Goal: Find specific page/section: Find specific page/section

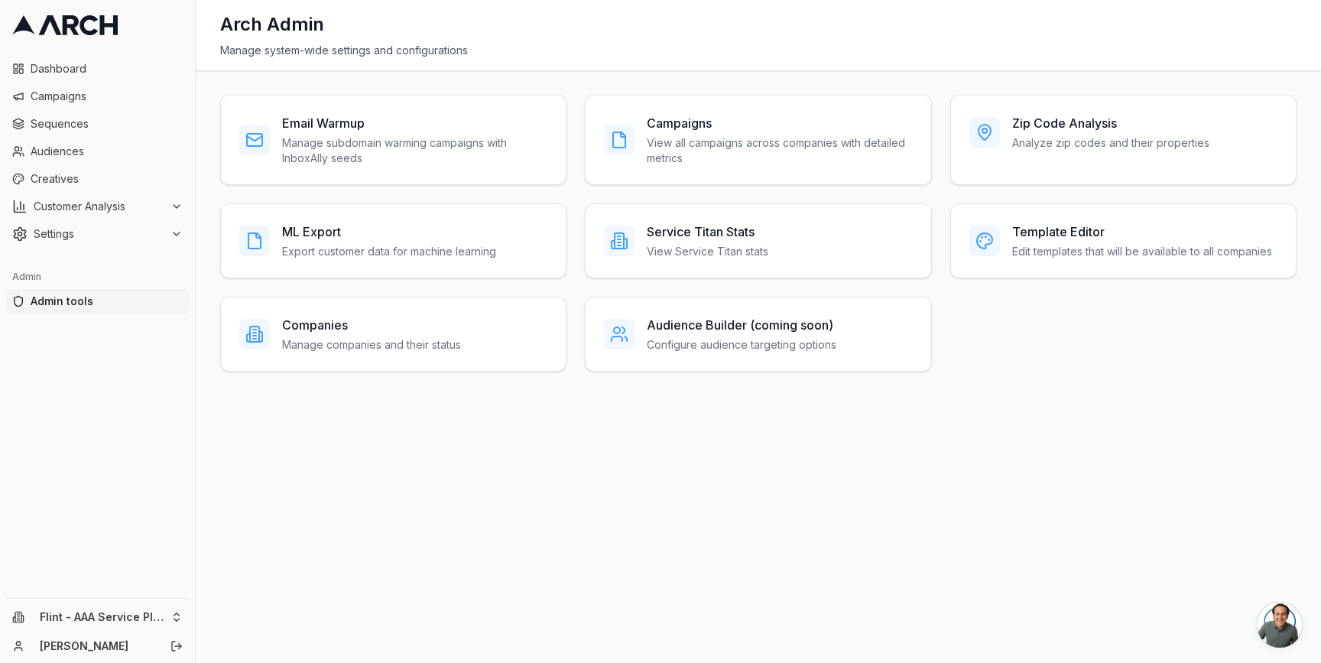
click at [576, 300] on div "Email Warmup Manage subdomain warming campaigns with InboxAlly seeds Campaigns …" at bounding box center [758, 233] width 1076 height 277
click at [574, 187] on div "Email Warmup Manage subdomain warming campaigns with InboxAlly seeds Campaigns …" at bounding box center [758, 233] width 1076 height 277
click at [939, 118] on div "Email Warmup Manage subdomain warming campaigns with InboxAlly seeds Campaigns …" at bounding box center [758, 233] width 1076 height 277
